Goal: Information Seeking & Learning: Learn about a topic

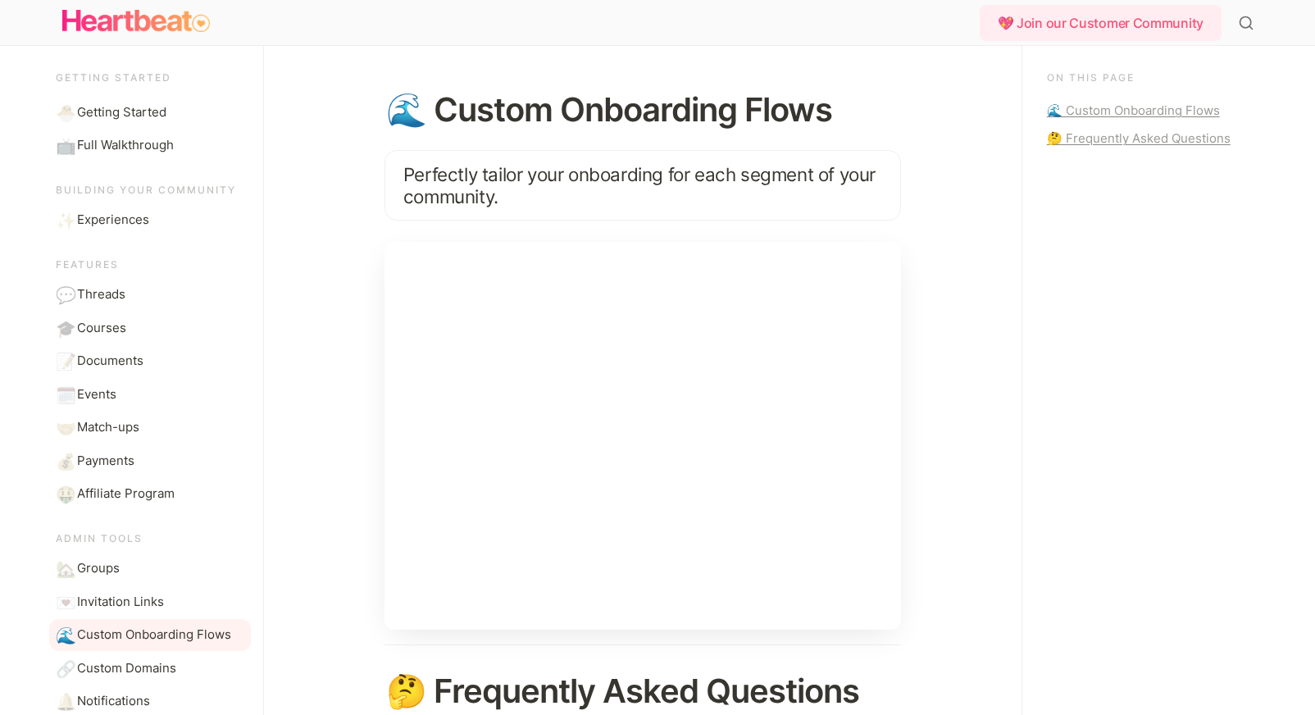
scroll to position [183, 0]
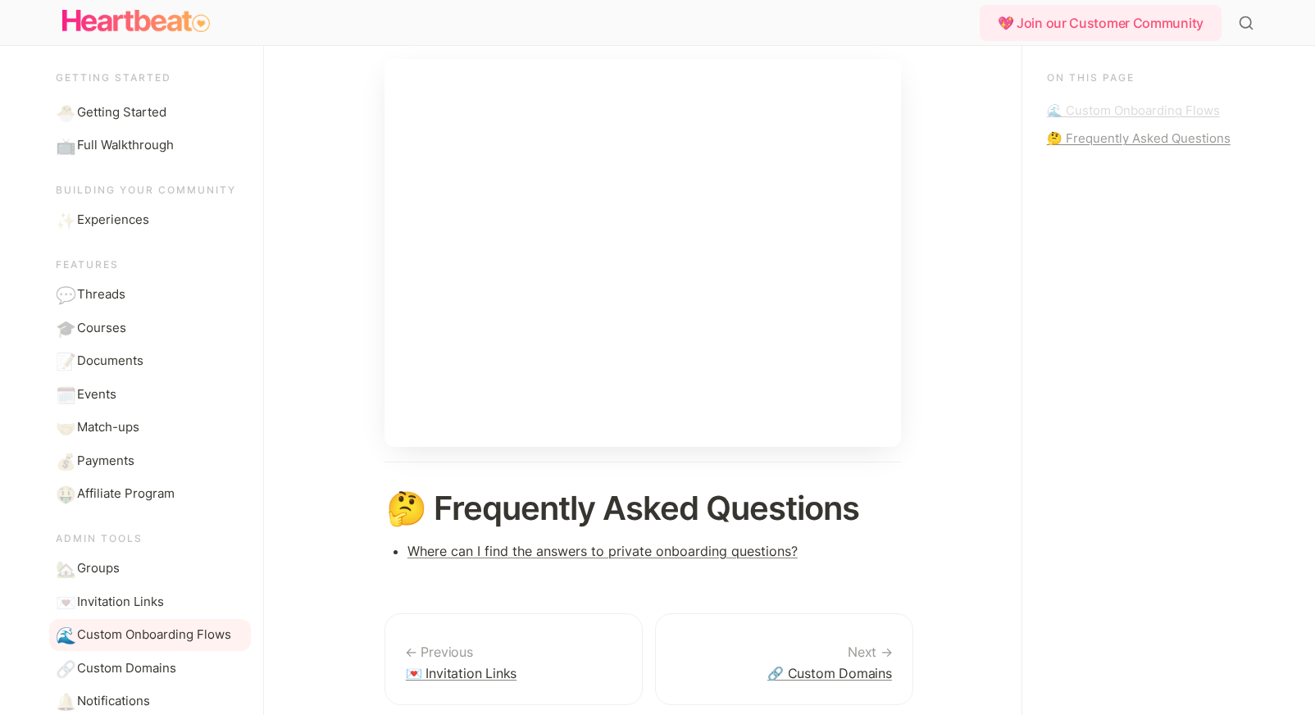
click at [1095, 112] on div "🌊 Custom Onboarding Flows" at bounding box center [1147, 111] width 201 height 20
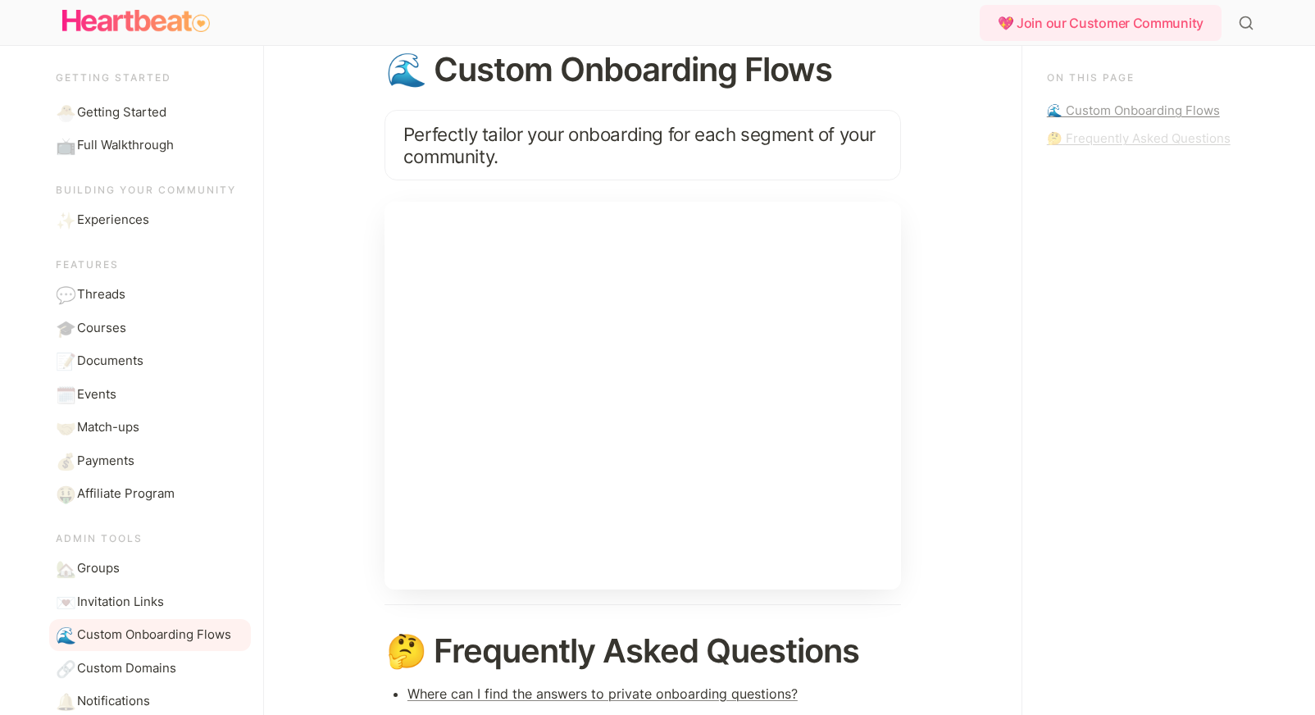
click at [1096, 144] on div "🤔 Frequently Asked Questions" at bounding box center [1147, 139] width 201 height 20
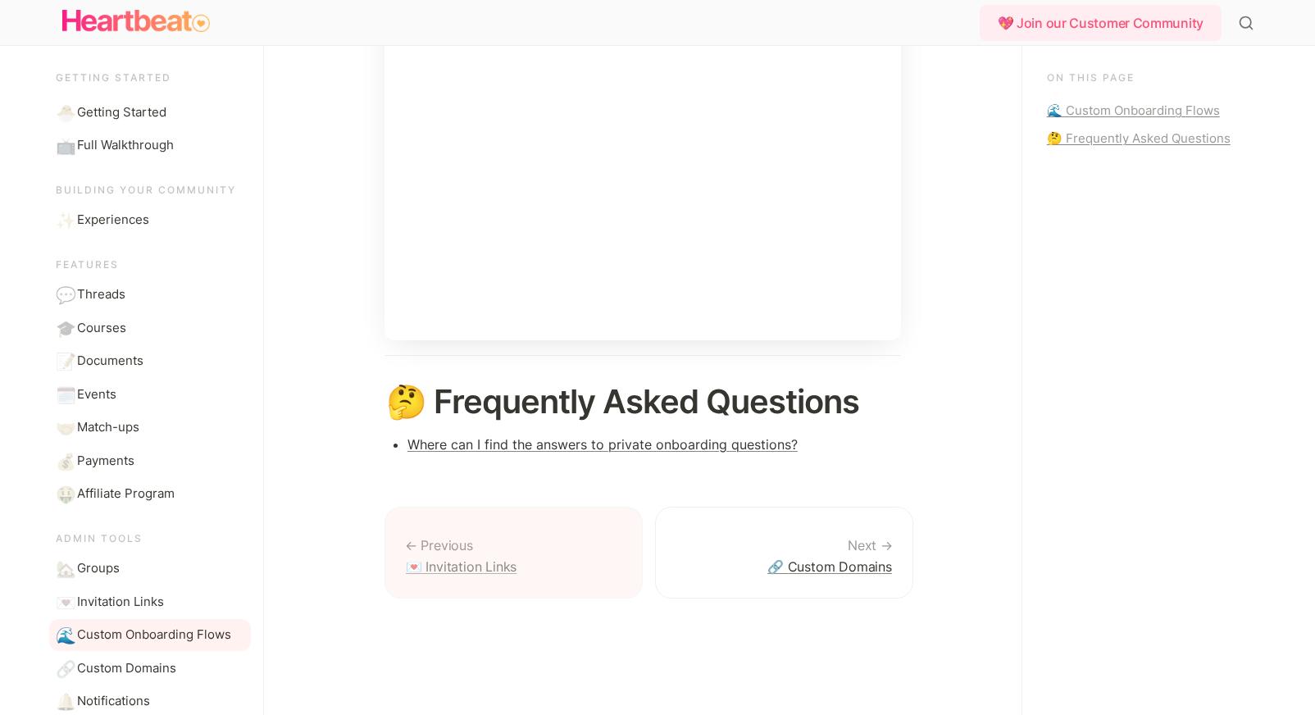
click at [504, 565] on link "💌 Invitation Links" at bounding box center [514, 553] width 258 height 93
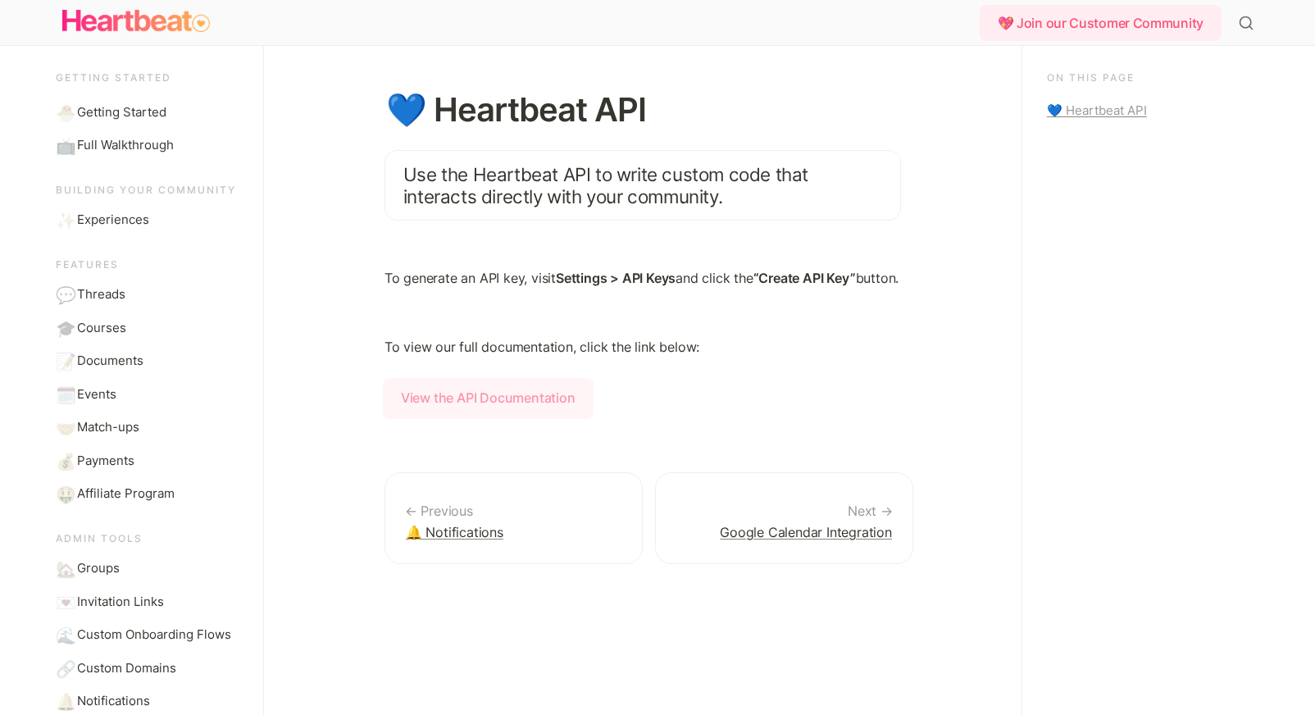
click at [487, 419] on strong "View the API Documentation" at bounding box center [488, 398] width 211 height 41
